Goal: Task Accomplishment & Management: Complete application form

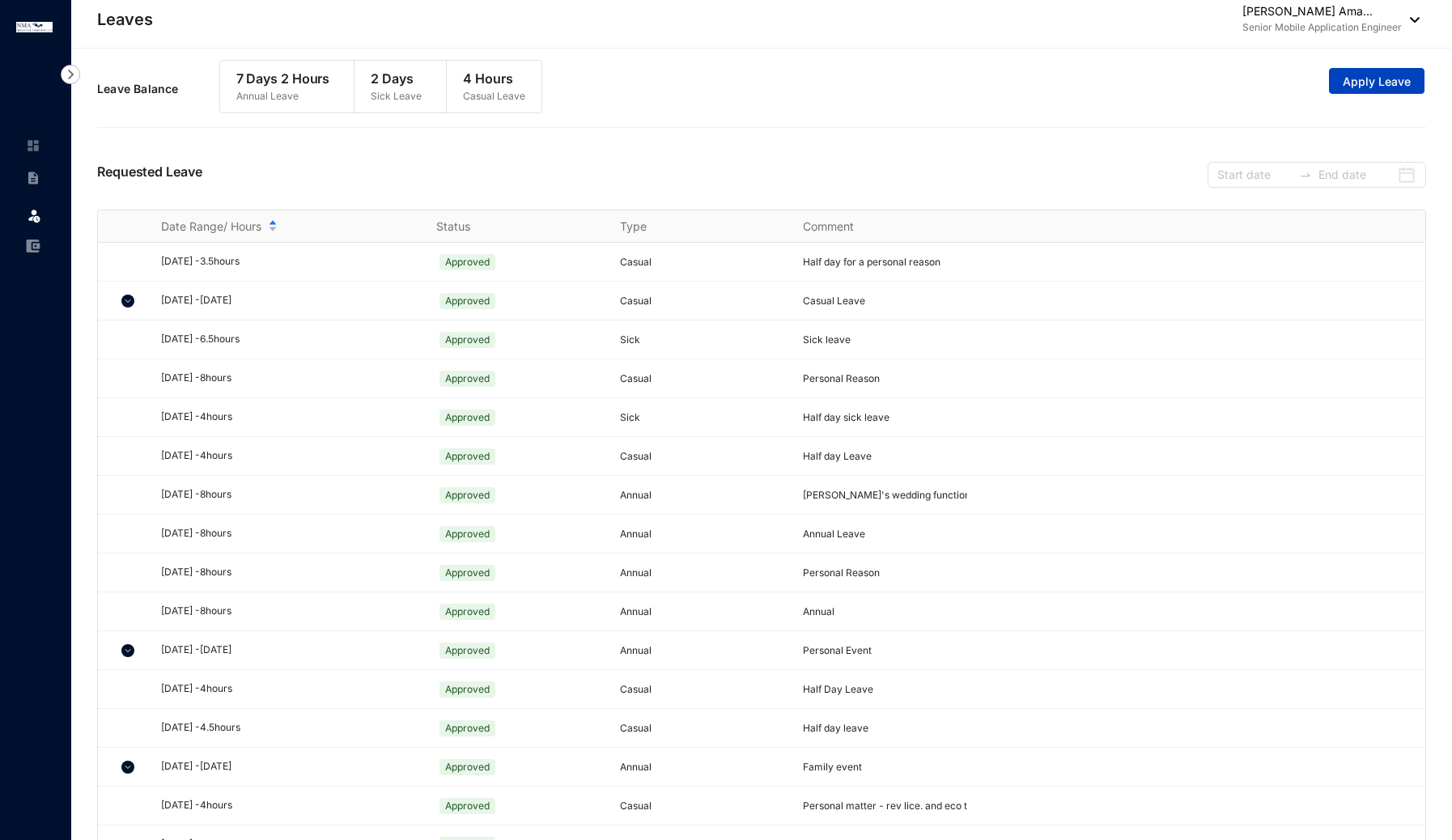
click at [1397, 85] on span "Apply Leave" at bounding box center [1377, 81] width 68 height 16
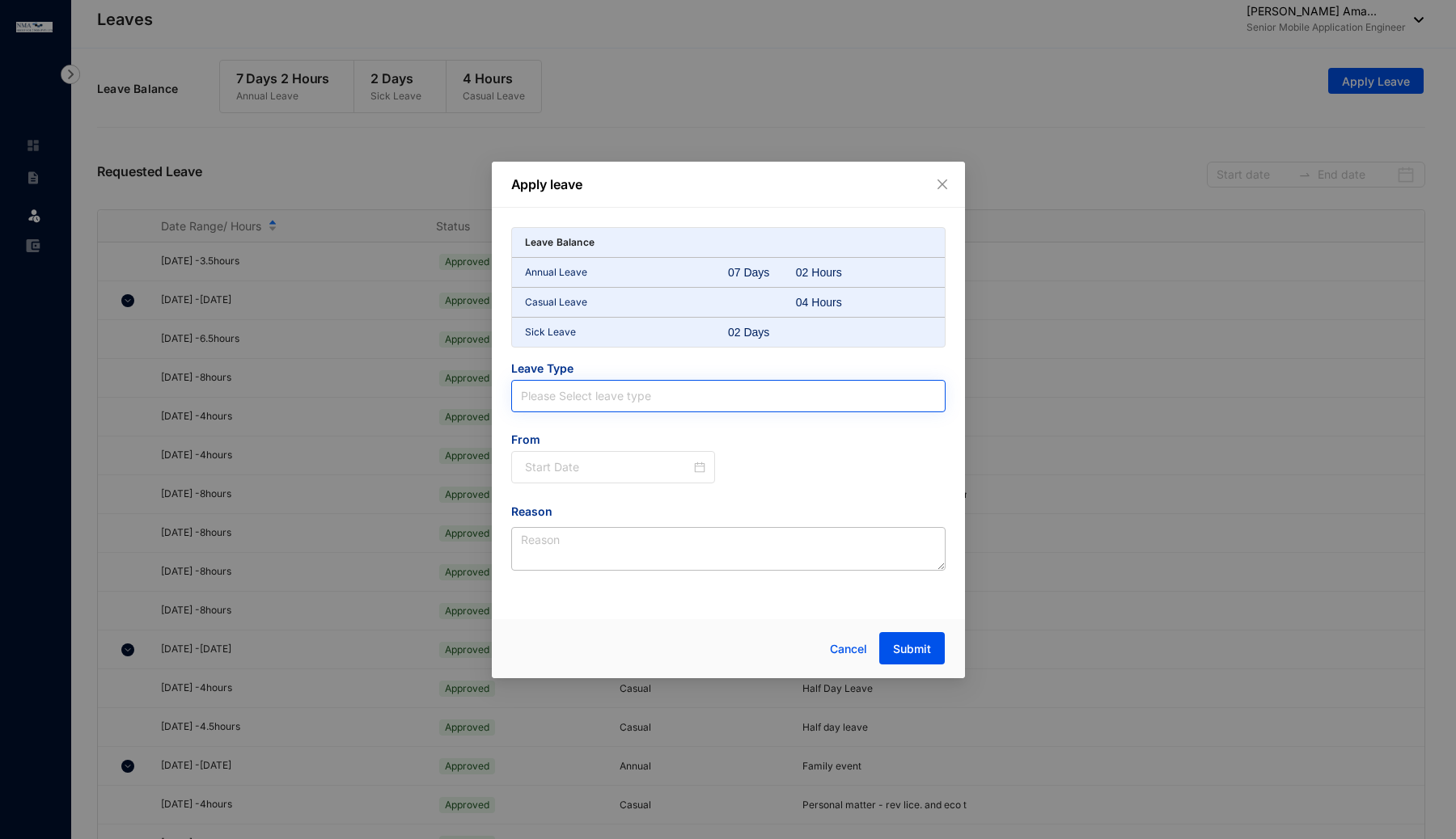
click at [602, 383] on input "search" at bounding box center [728, 396] width 415 height 30
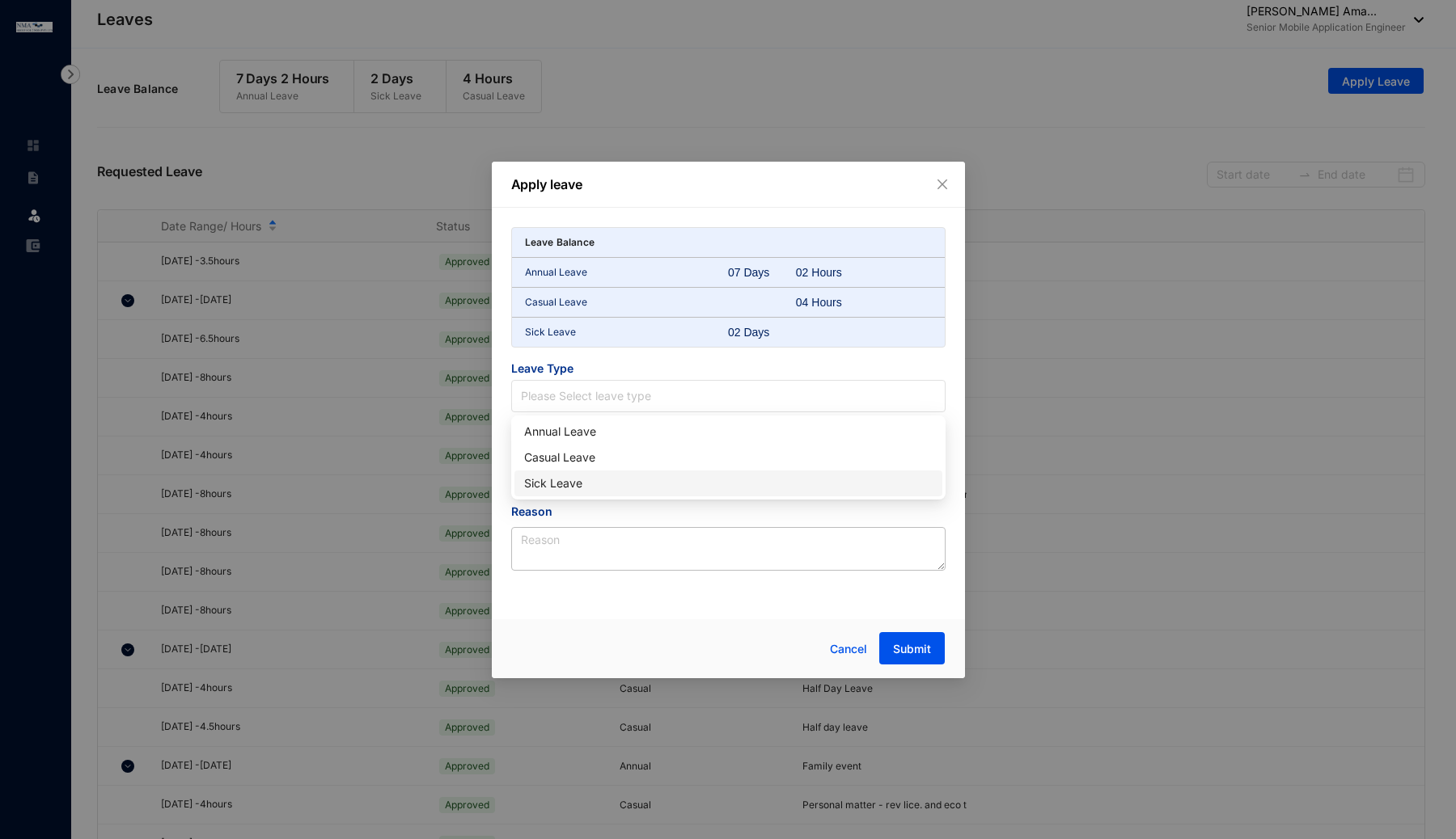
click at [587, 481] on div "Sick Leave" at bounding box center [728, 483] width 408 height 18
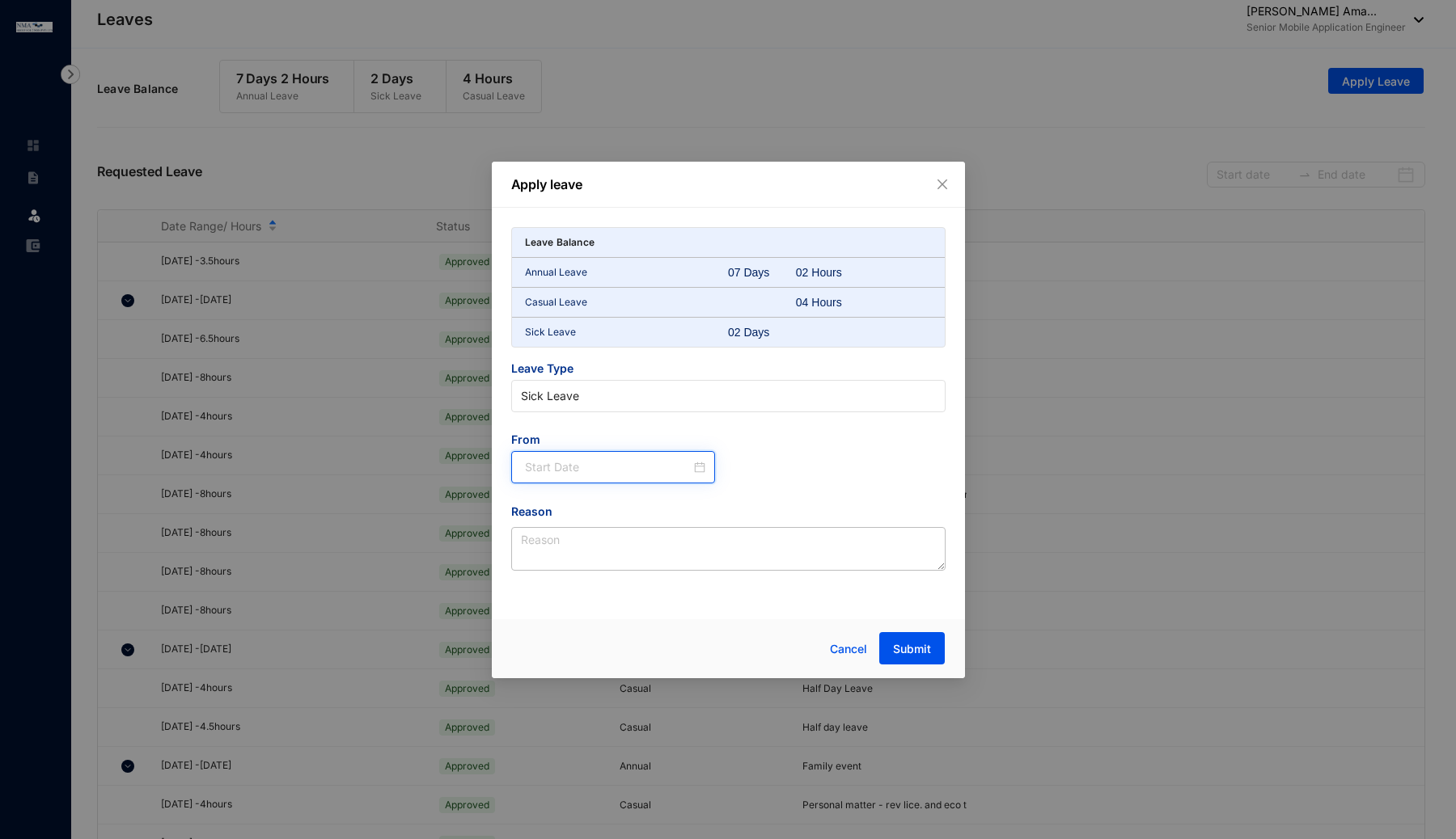
click at [684, 463] on input at bounding box center [608, 467] width 167 height 18
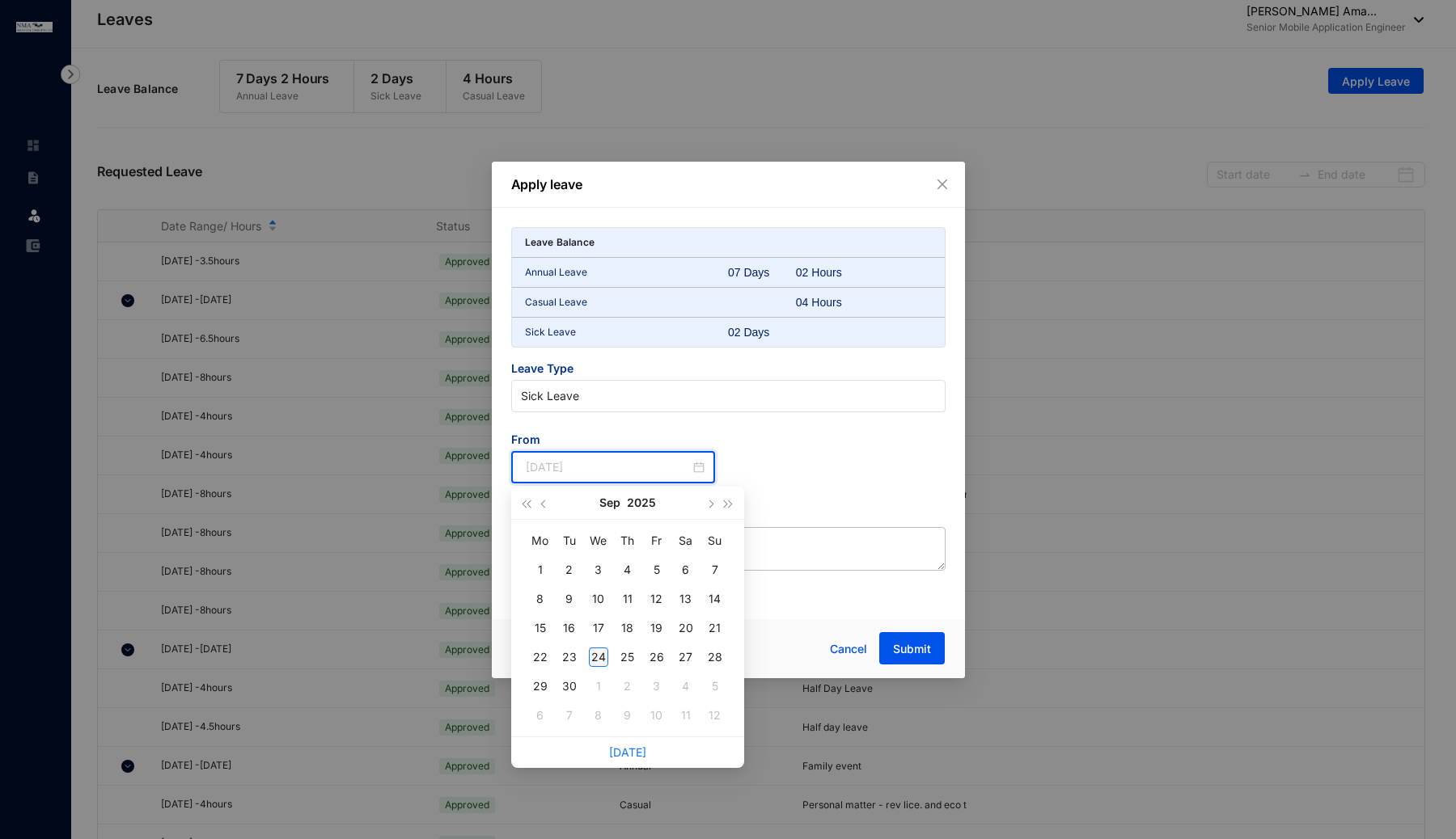
click at [593, 659] on div "24" at bounding box center [598, 657] width 19 height 19
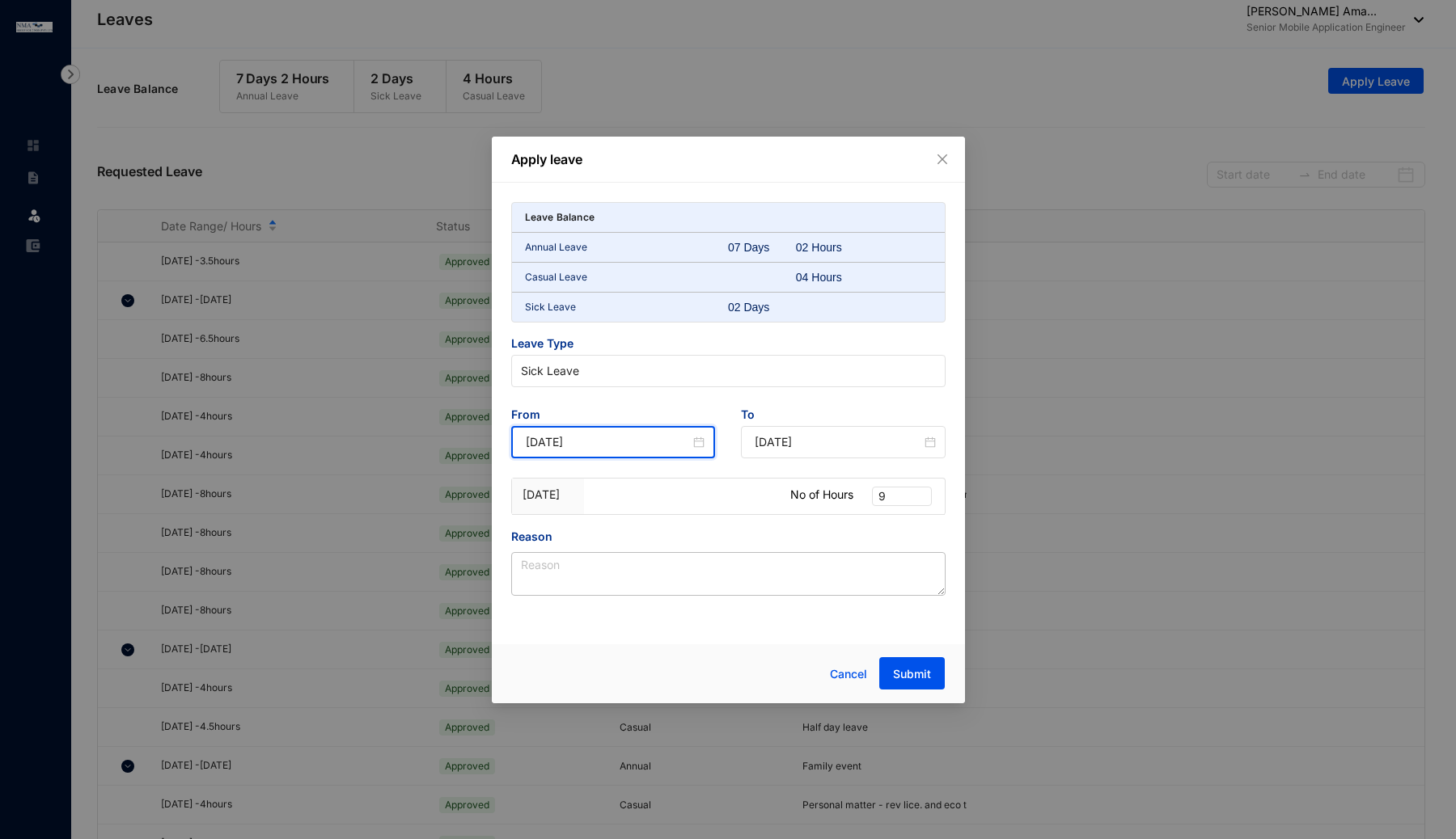
type input "[DATE]"
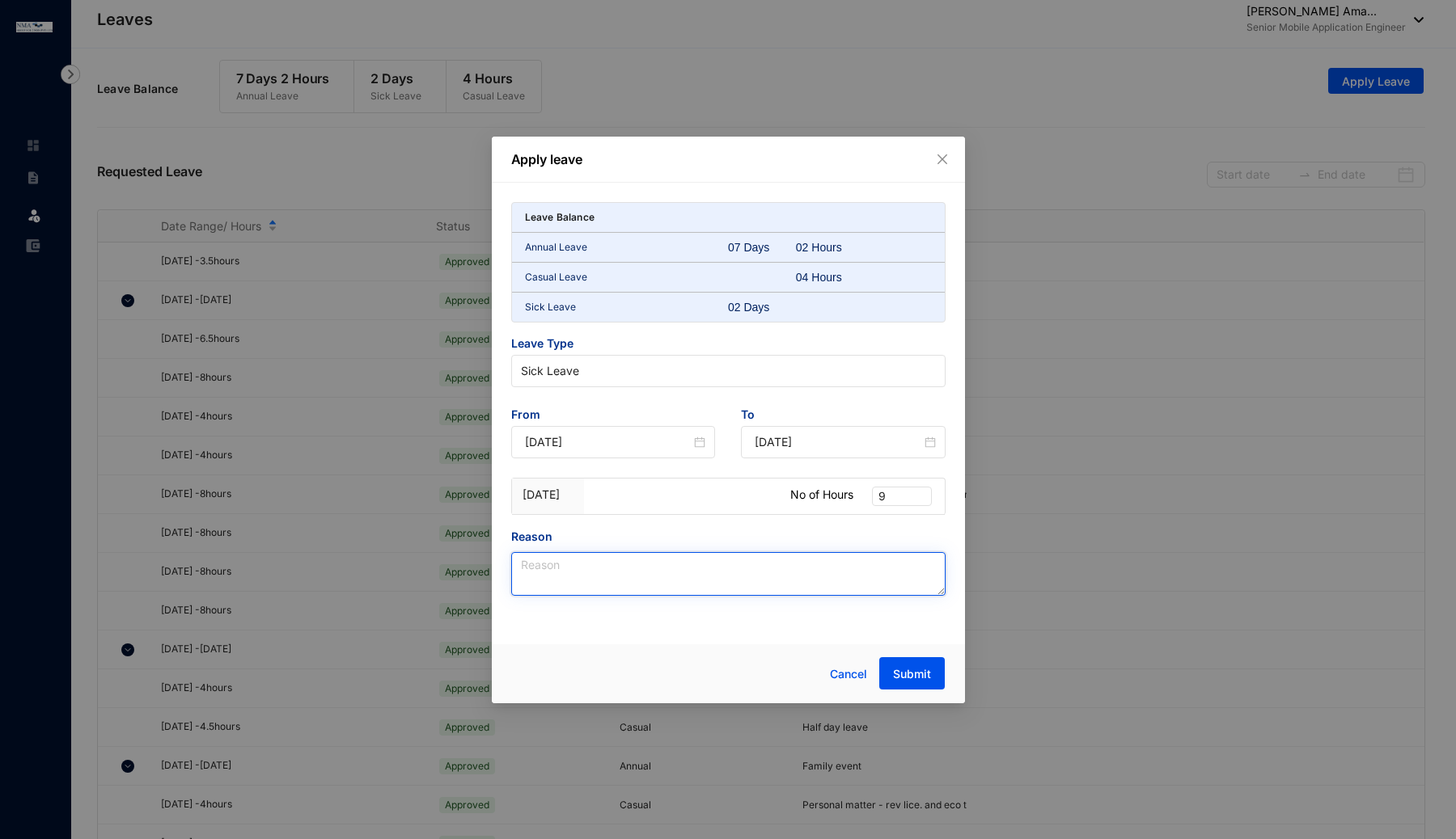
click at [695, 584] on textarea "Reason" at bounding box center [728, 574] width 434 height 44
type textarea "Sick leave"
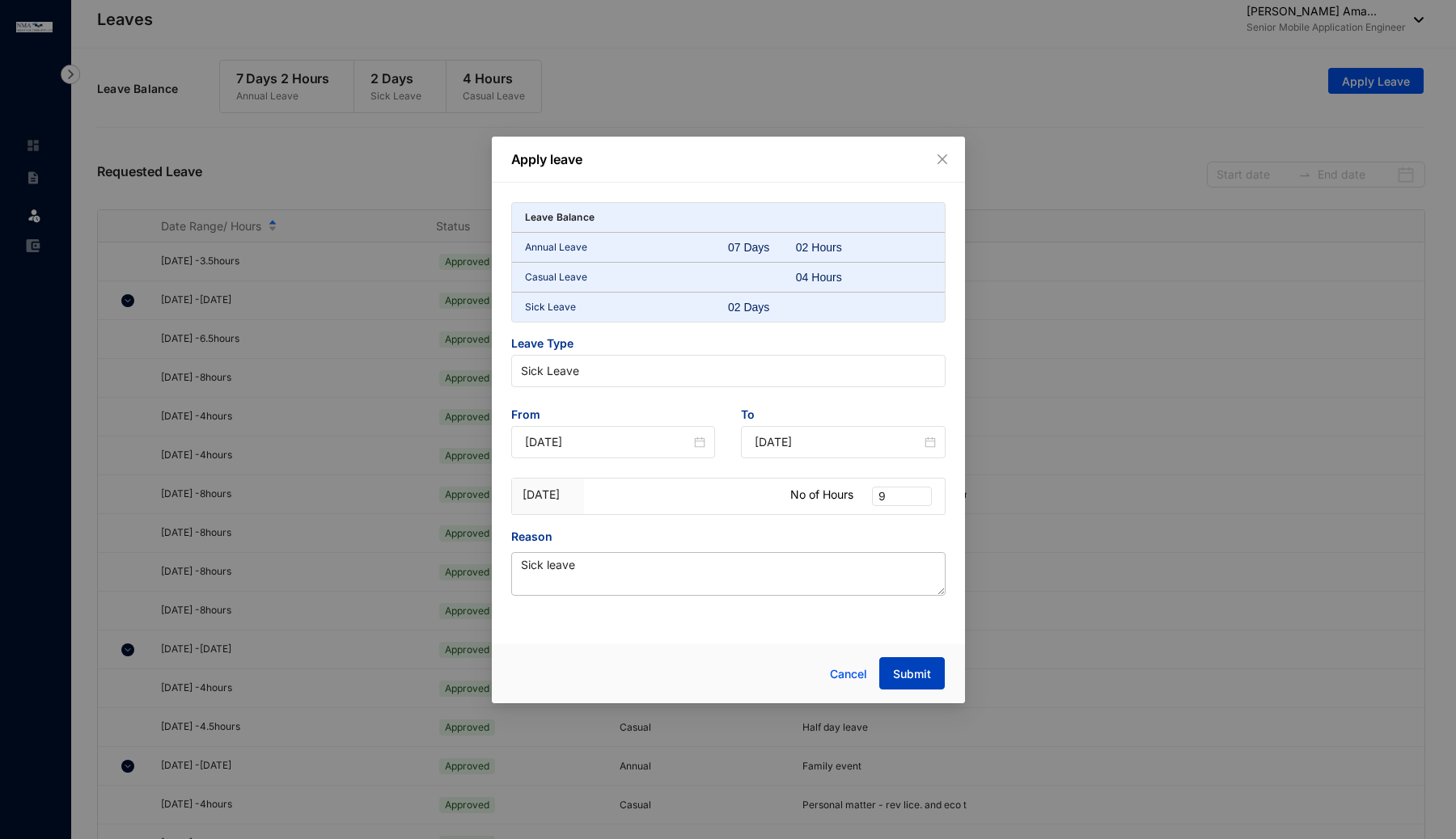
click at [909, 669] on span "Submit" at bounding box center [912, 674] width 38 height 16
